Goal: Information Seeking & Learning: Check status

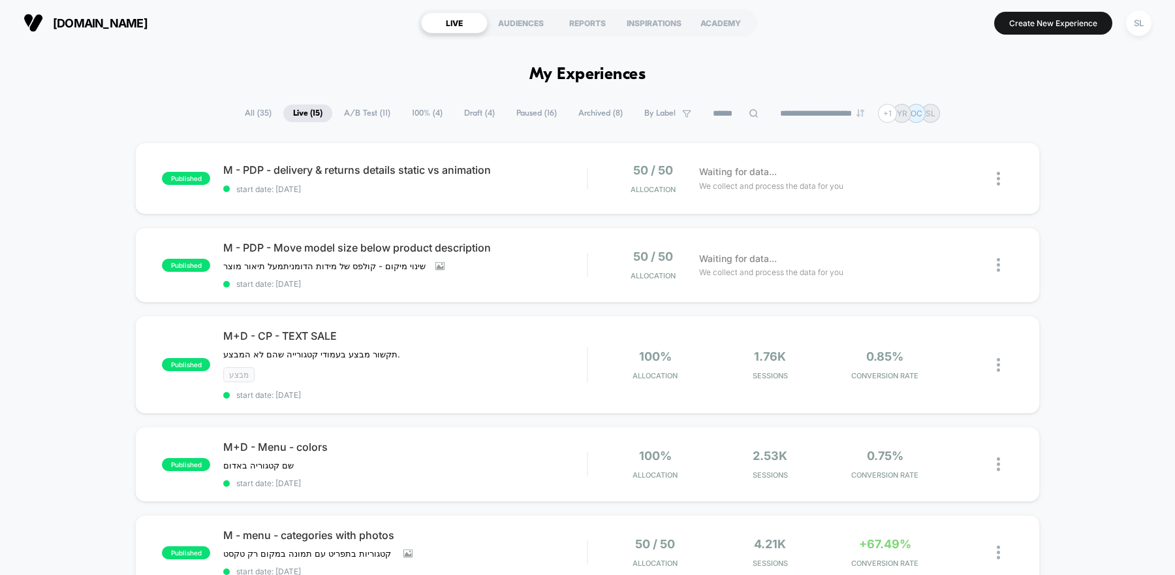
click at [371, 110] on span "A/B Test ( 11 )" at bounding box center [367, 113] width 66 height 18
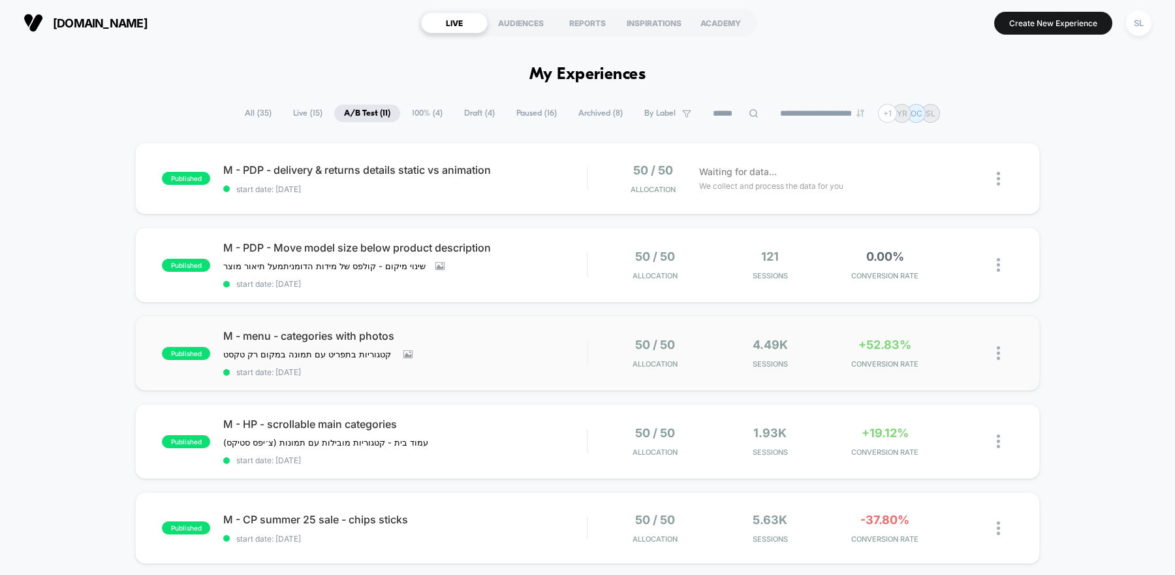
scroll to position [46, 0]
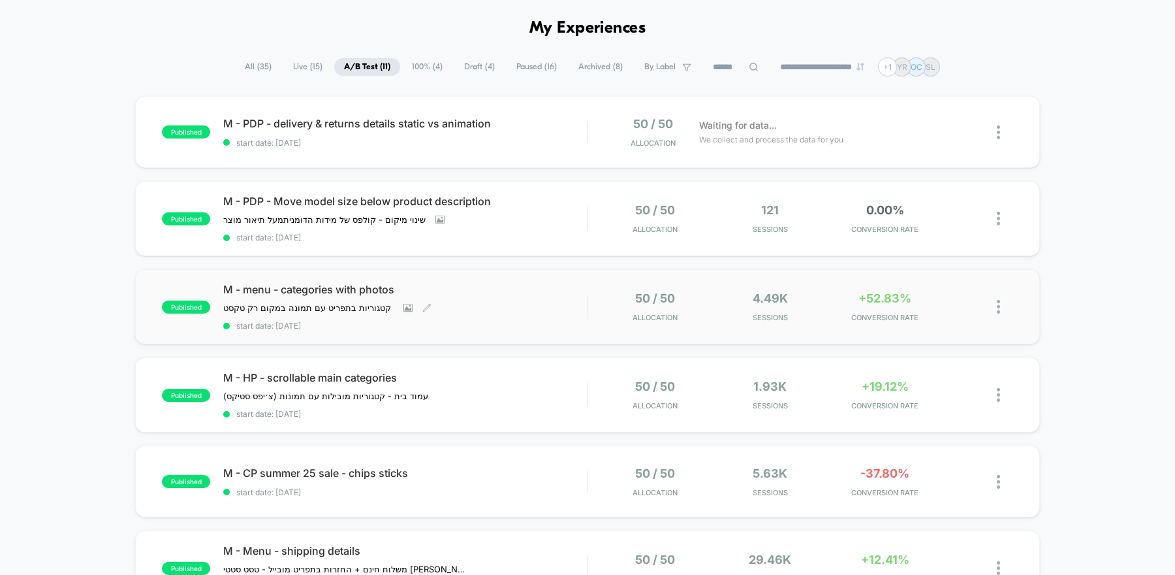
click at [461, 315] on div "M - menu - categories with photos קטגוריות בתפריט עם תמונה במקום רק טקסט ﻿ Clic…" at bounding box center [405, 307] width 364 height 48
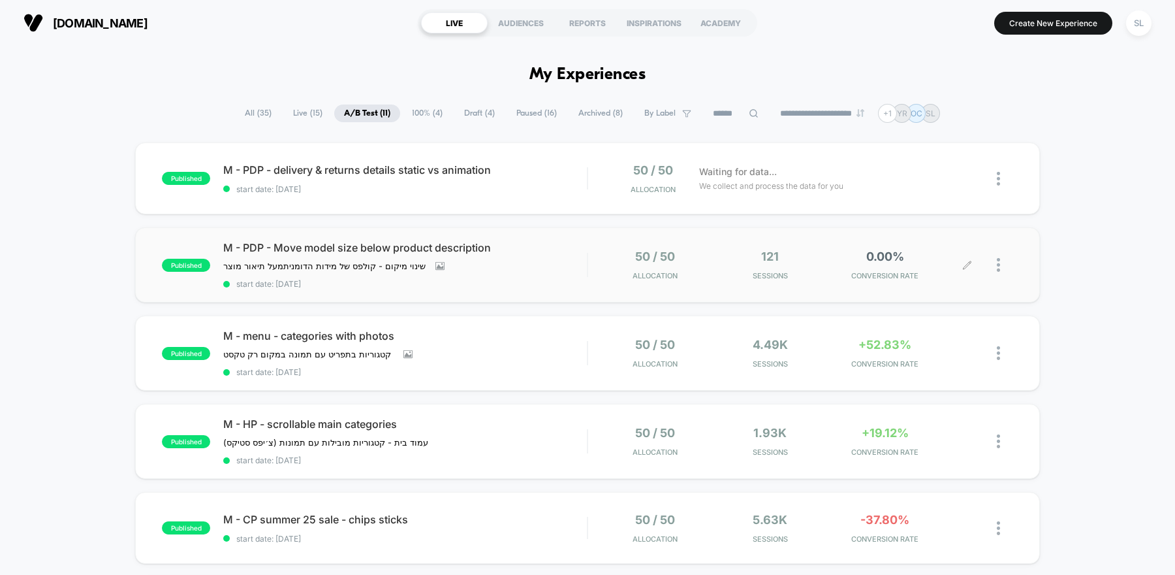
click at [836, 268] on div "0.00% CONVERSION RATE" at bounding box center [885, 264] width 108 height 31
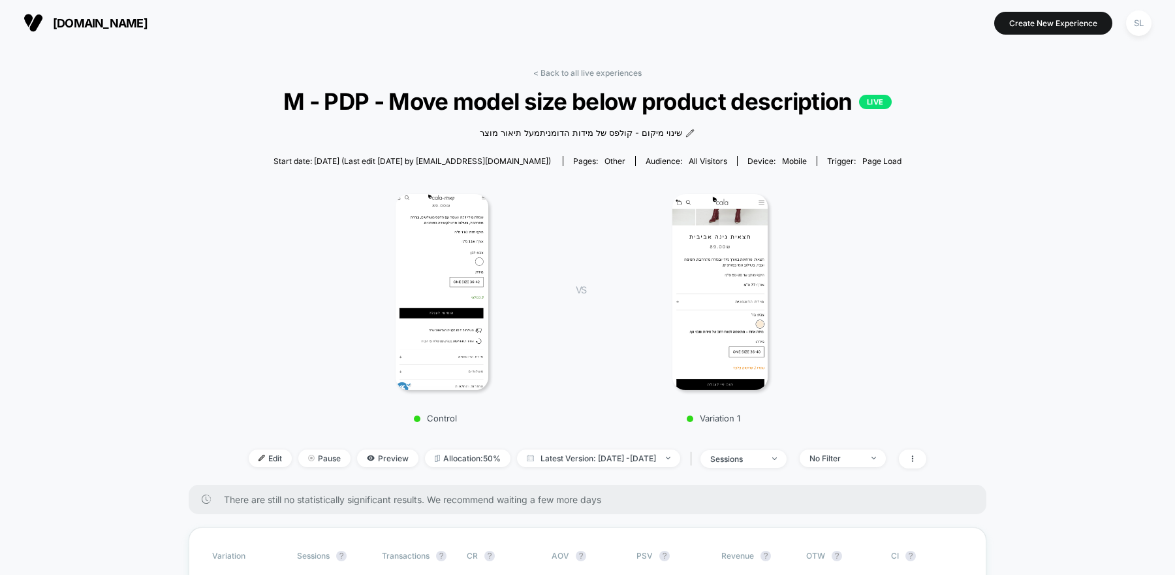
scroll to position [178, 0]
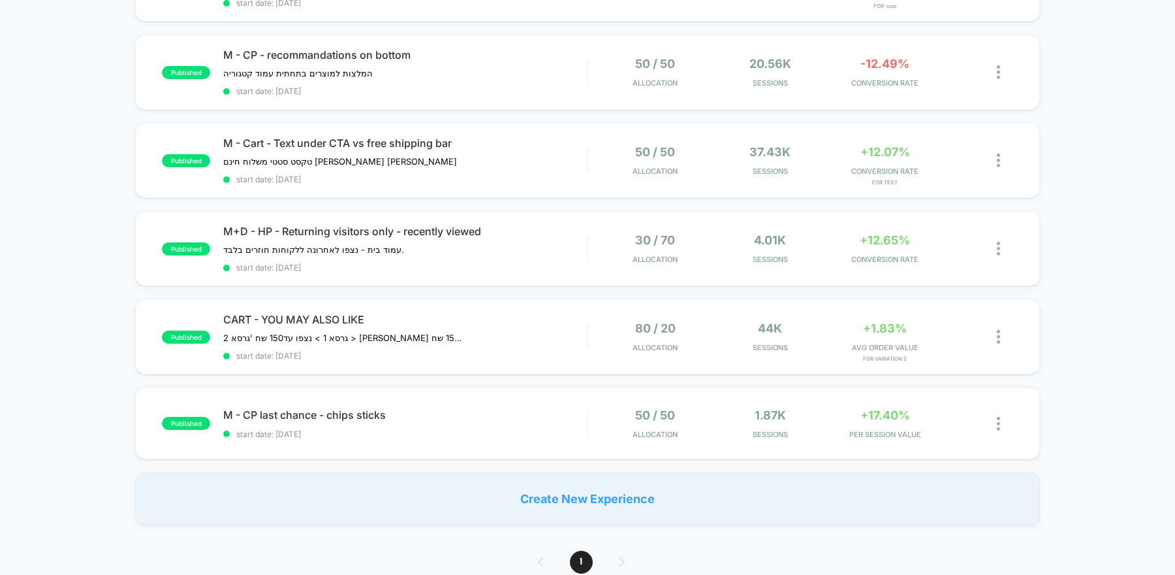
scroll to position [628, 0]
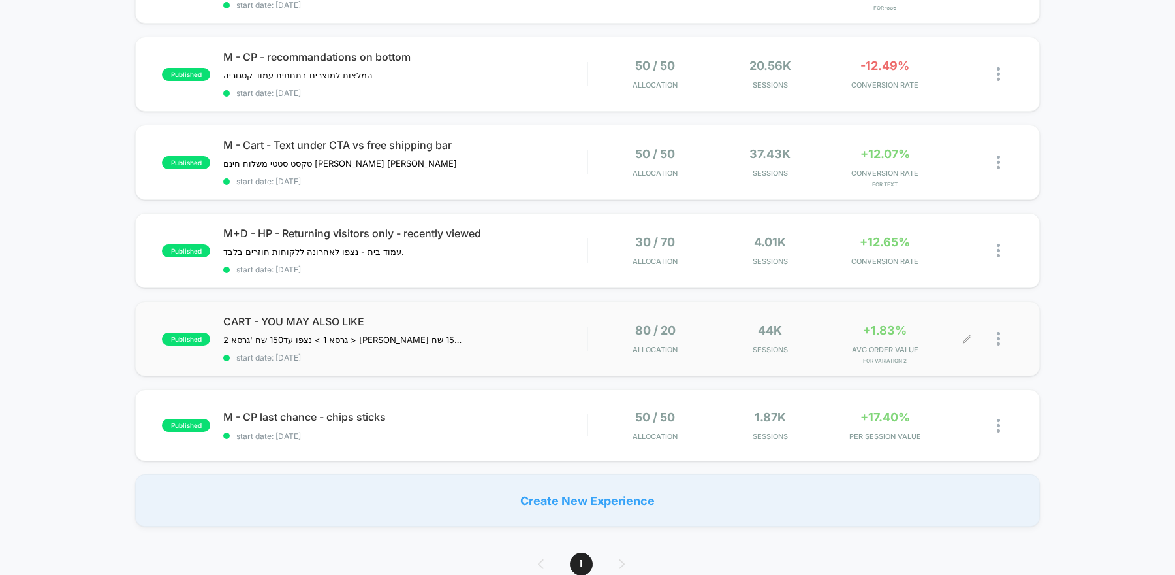
click at [708, 342] on div "80 / 20 Allocation" at bounding box center [655, 338] width 108 height 31
